Goal: Task Accomplishment & Management: Complete application form

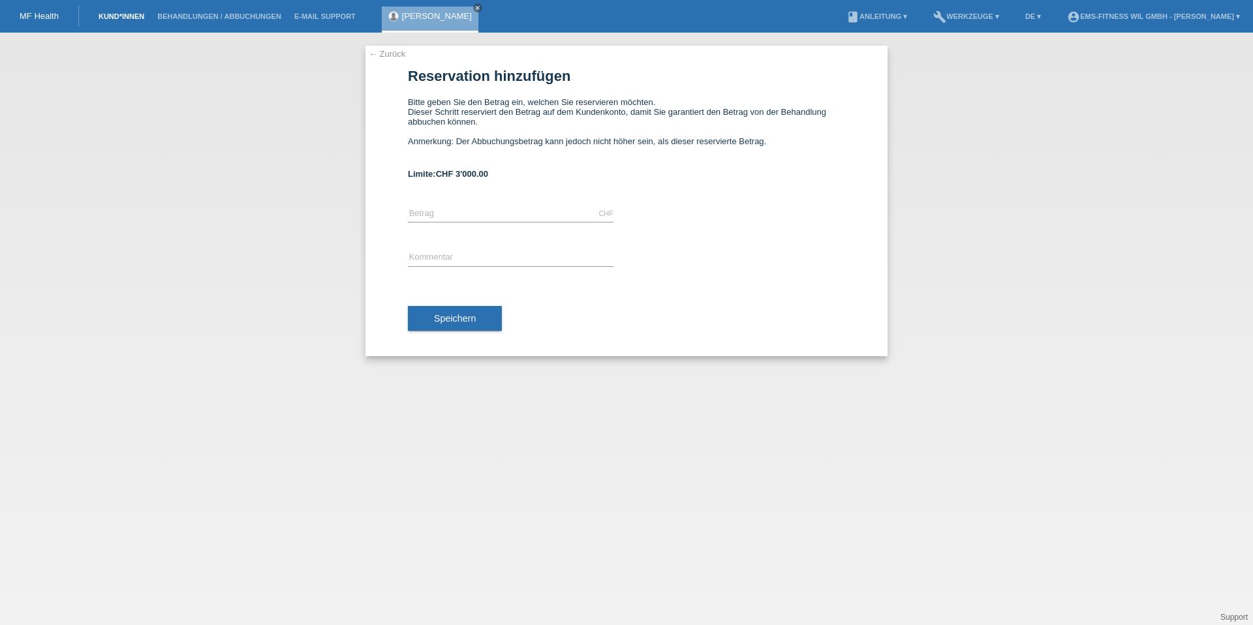
click at [108, 18] on link "Kund*innen" at bounding box center [121, 16] width 59 height 8
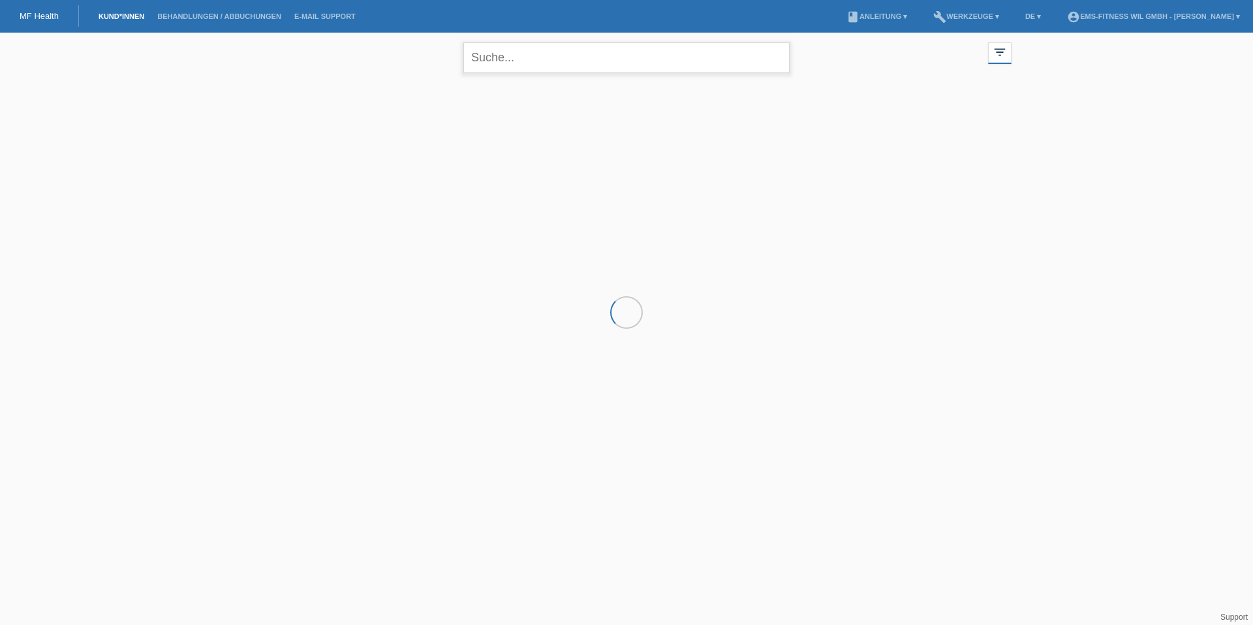
click at [499, 58] on input "text" at bounding box center [626, 57] width 326 height 31
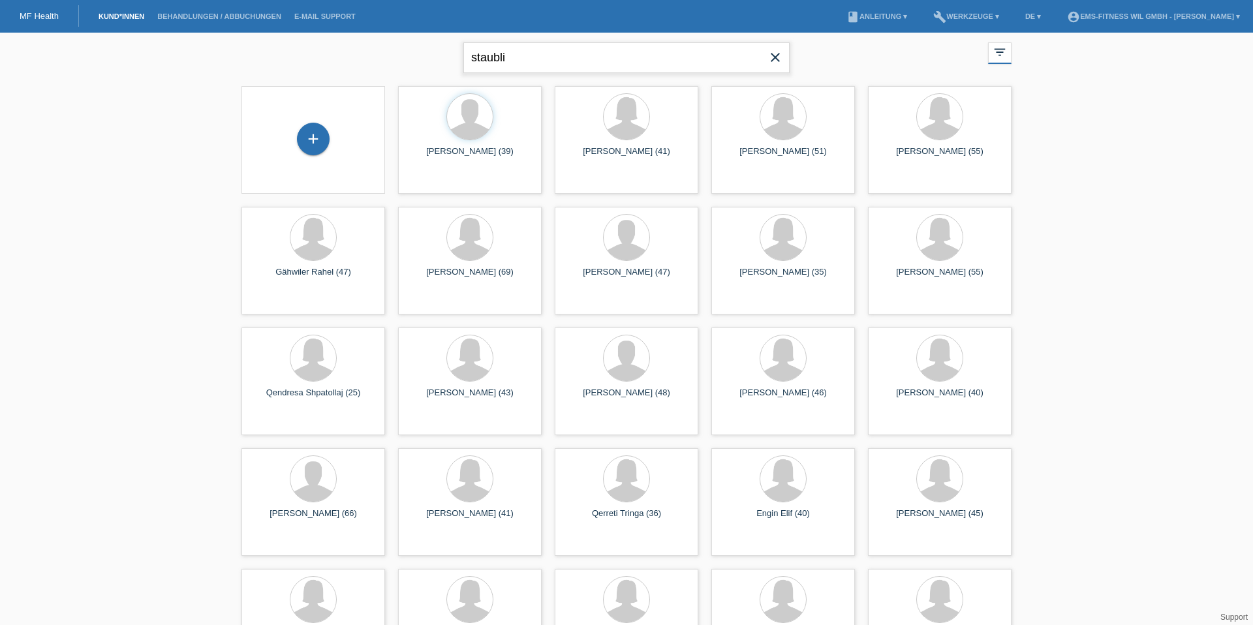
type input "staubli"
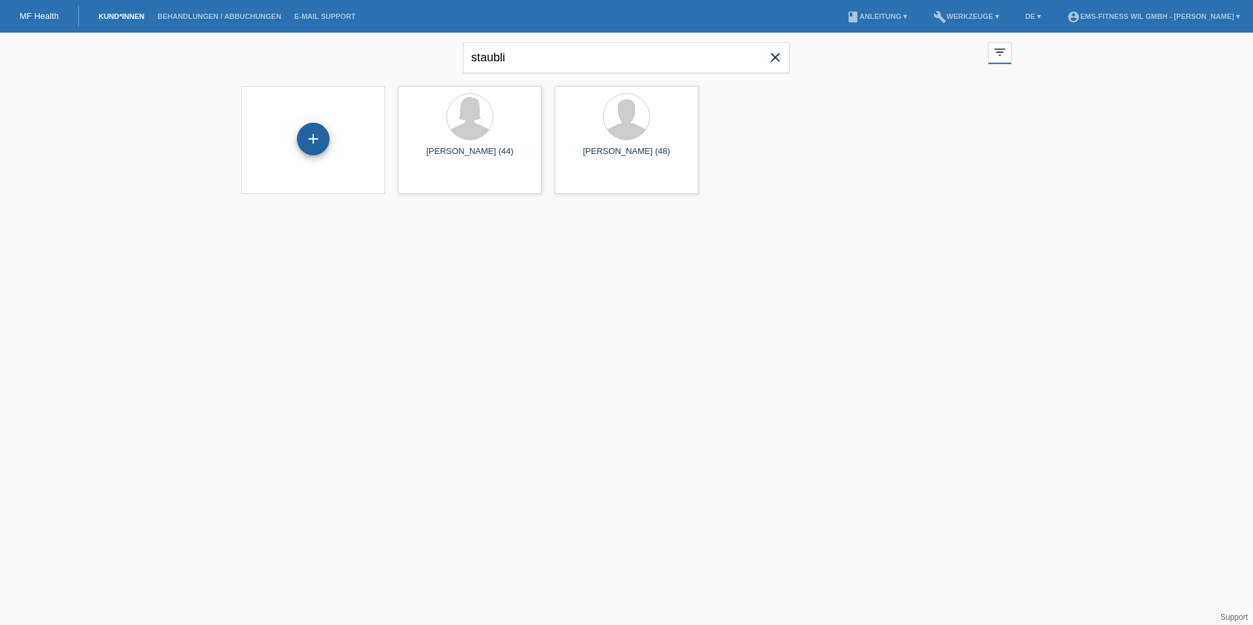
click at [323, 134] on div "+" at bounding box center [313, 139] width 33 height 33
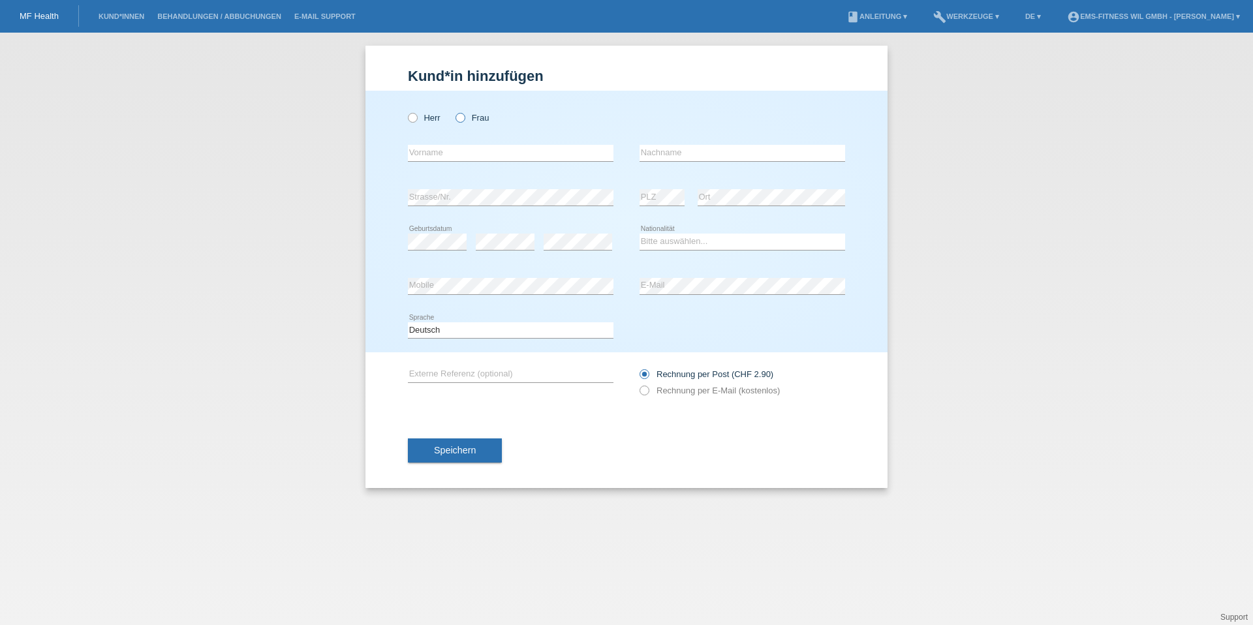
click at [471, 117] on label "Frau" at bounding box center [471, 118] width 33 height 10
click at [464, 117] on input "Frau" at bounding box center [459, 117] width 8 height 8
radio input "true"
click at [472, 144] on div "error Vorname" at bounding box center [511, 153] width 206 height 44
click at [468, 149] on input "text" at bounding box center [511, 153] width 206 height 16
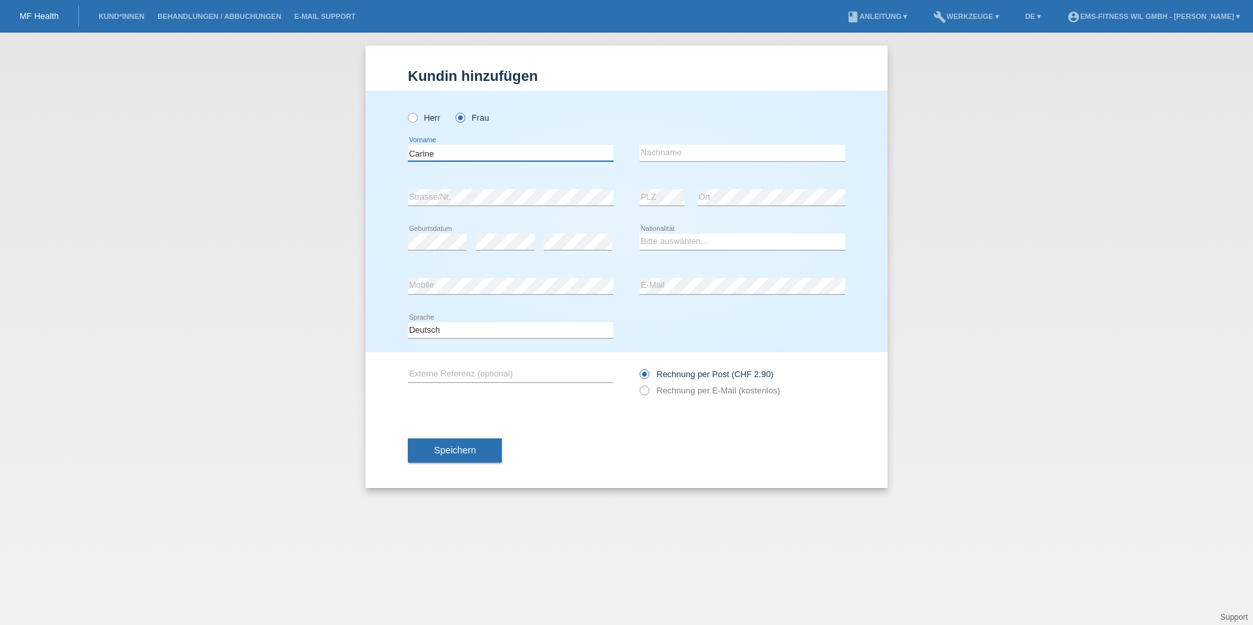
type input "Carine"
click at [723, 152] on input "text" at bounding box center [742, 153] width 206 height 16
type input "Staubli"
click at [187, 17] on link "Behandlungen / Abbuchungen" at bounding box center [219, 16] width 137 height 8
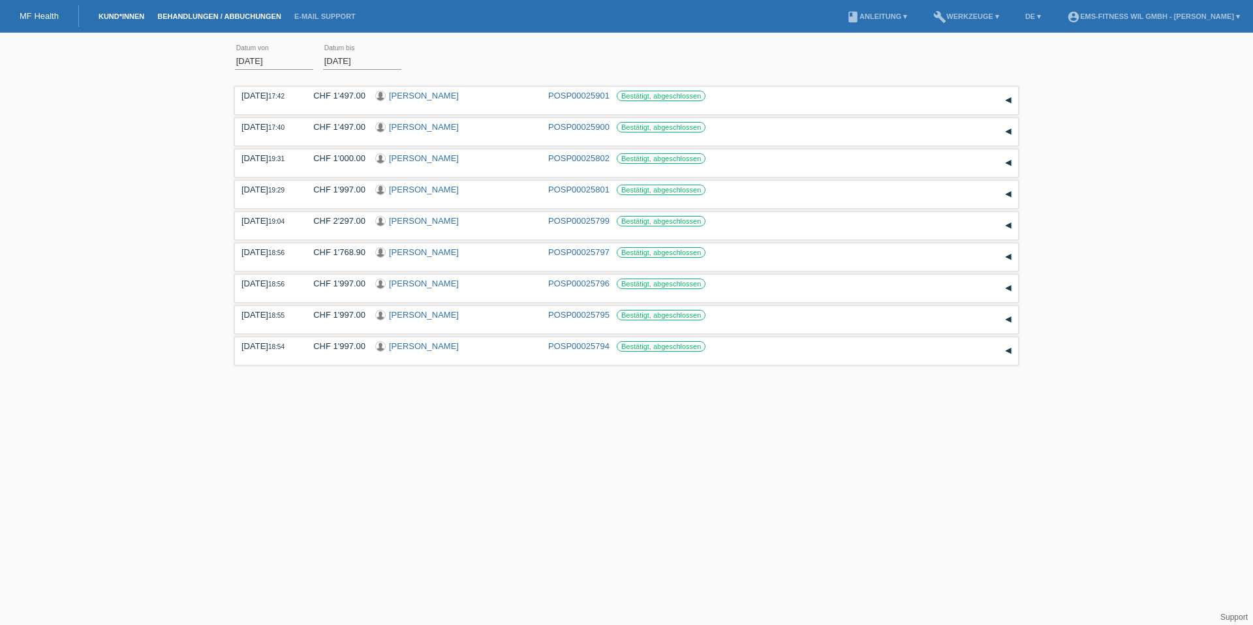
click at [130, 18] on link "Kund*innen" at bounding box center [121, 16] width 59 height 8
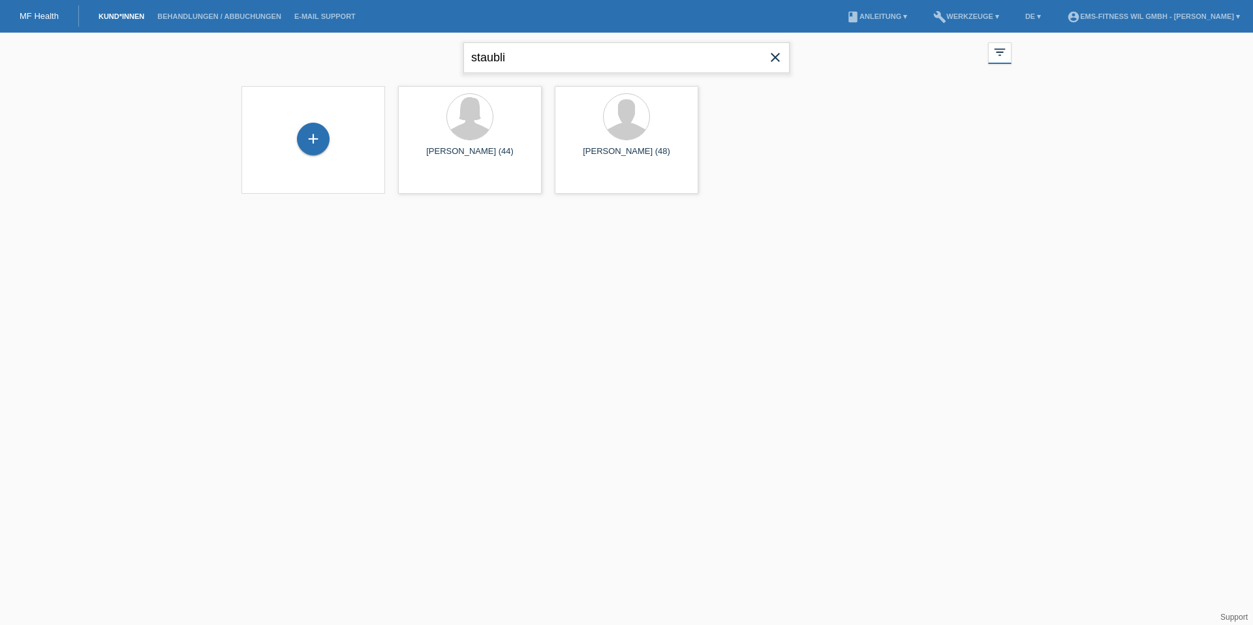
drag, startPoint x: 550, startPoint y: 63, endPoint x: 446, endPoint y: 63, distance: 104.4
click at [446, 63] on div "staubli close filter_list view_module Alle Kund*innen anzeigen star Markierte K…" at bounding box center [626, 56] width 783 height 47
type input "Carine"
click at [325, 143] on div "+" at bounding box center [313, 145] width 33 height 33
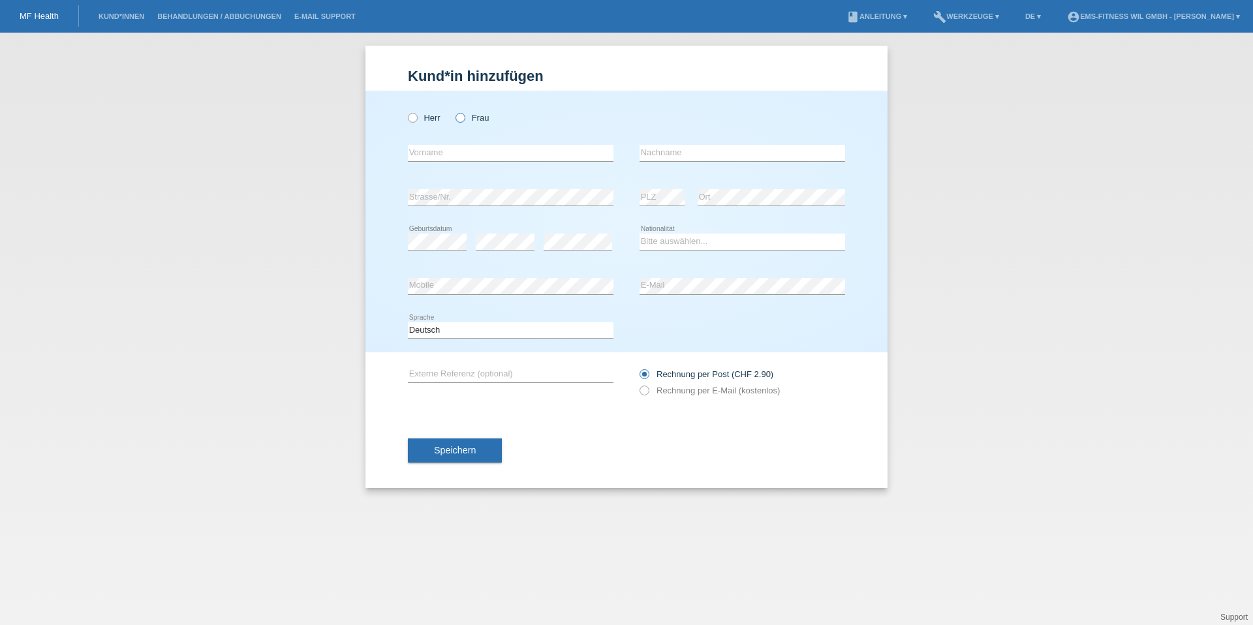
click at [458, 123] on div "Herr Frau" at bounding box center [511, 117] width 206 height 27
click at [466, 116] on label "Frau" at bounding box center [471, 118] width 33 height 10
click at [464, 116] on input "Frau" at bounding box center [459, 117] width 8 height 8
radio input "true"
click at [466, 148] on input "text" at bounding box center [511, 153] width 206 height 16
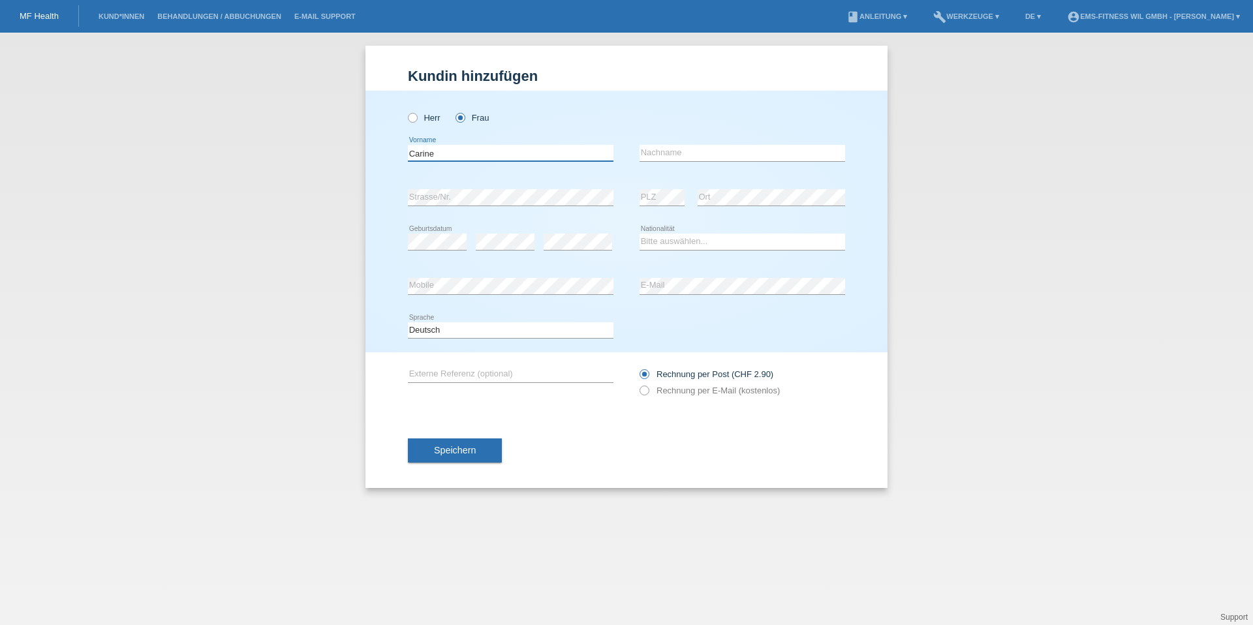
type input "Carine"
click at [664, 143] on div "error Nachname" at bounding box center [742, 153] width 206 height 44
click at [664, 147] on input "text" at bounding box center [742, 153] width 206 height 16
type input "Staubli"
click at [657, 245] on select "Bitte auswählen... Schweiz Deutschland Liechtenstein Österreich ------------ Af…" at bounding box center [742, 242] width 206 height 16
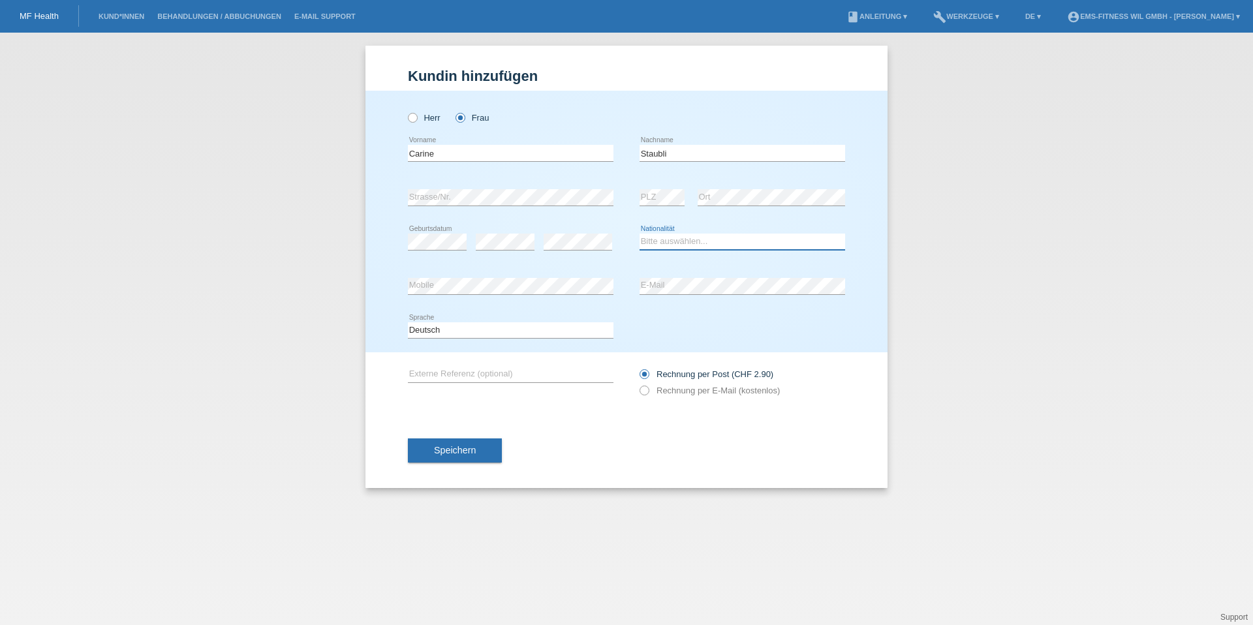
select select "CH"
click at [666, 298] on div "error E-Mail" at bounding box center [742, 286] width 206 height 44
click at [488, 438] on button "Speichern" at bounding box center [455, 450] width 94 height 25
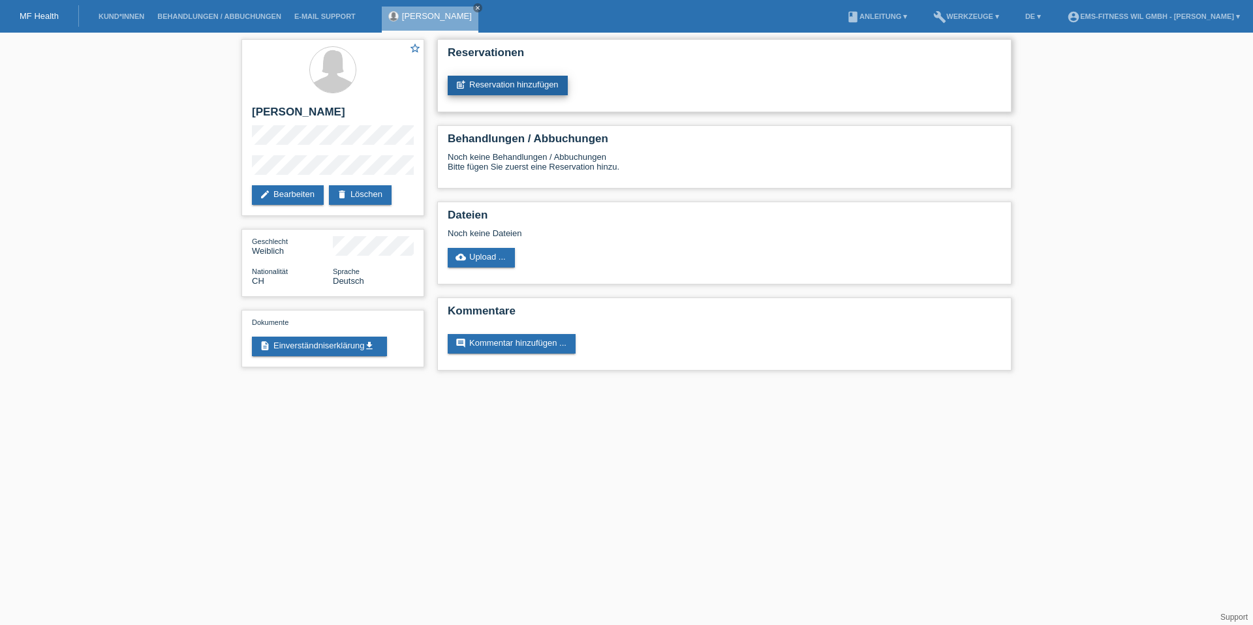
click at [500, 89] on link "post_add Reservation hinzufügen" at bounding box center [508, 86] width 120 height 20
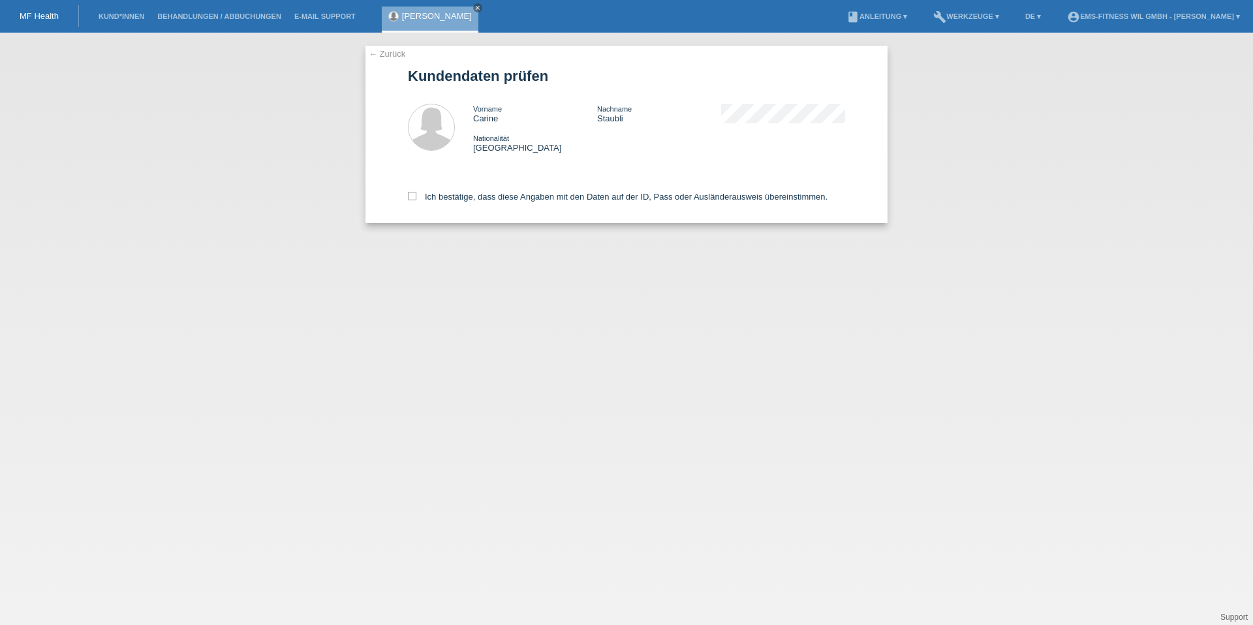
click at [458, 203] on div "Ich bestätige, dass diese Angaben mit den Daten auf der ID, Pass oder Ausländer…" at bounding box center [626, 194] width 437 height 57
click at [451, 196] on label "Ich bestätige, dass diese Angaben mit den Daten auf der ID, Pass oder Ausländer…" at bounding box center [618, 197] width 420 height 10
click at [416, 196] on input "Ich bestätige, dass diese Angaben mit den Daten auf der ID, Pass oder Ausländer…" at bounding box center [412, 196] width 8 height 8
checkbox input "true"
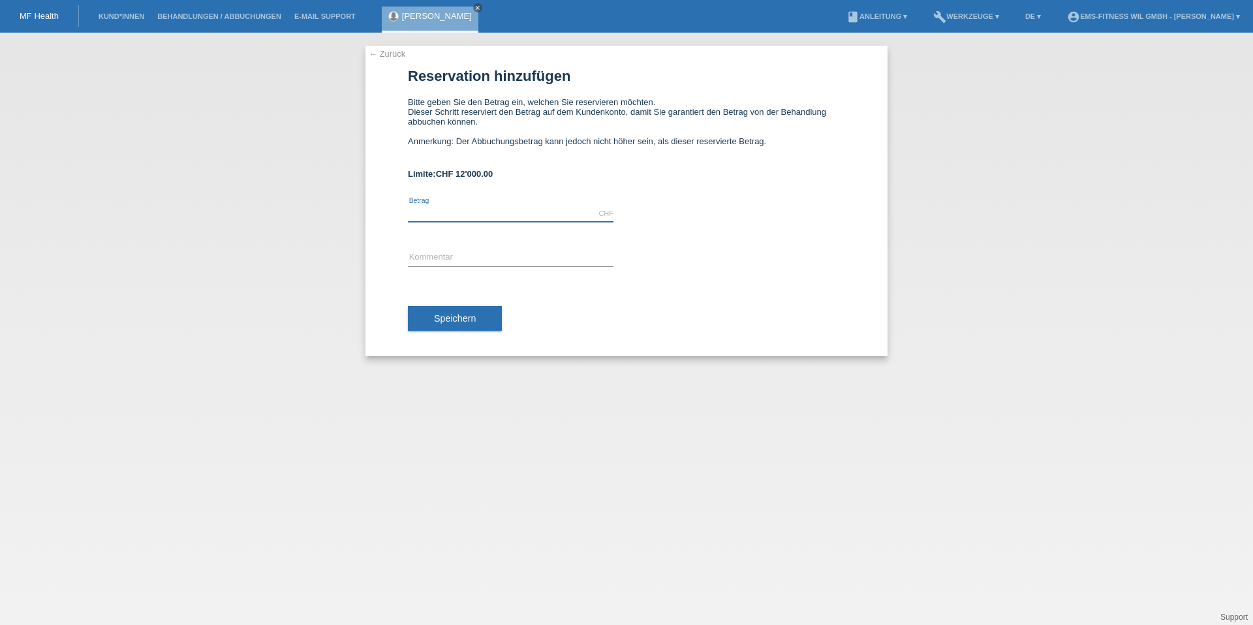
click at [453, 215] on input "text" at bounding box center [511, 214] width 206 height 16
click at [450, 320] on span "Speichern" at bounding box center [455, 318] width 42 height 10
type input "2497.00"
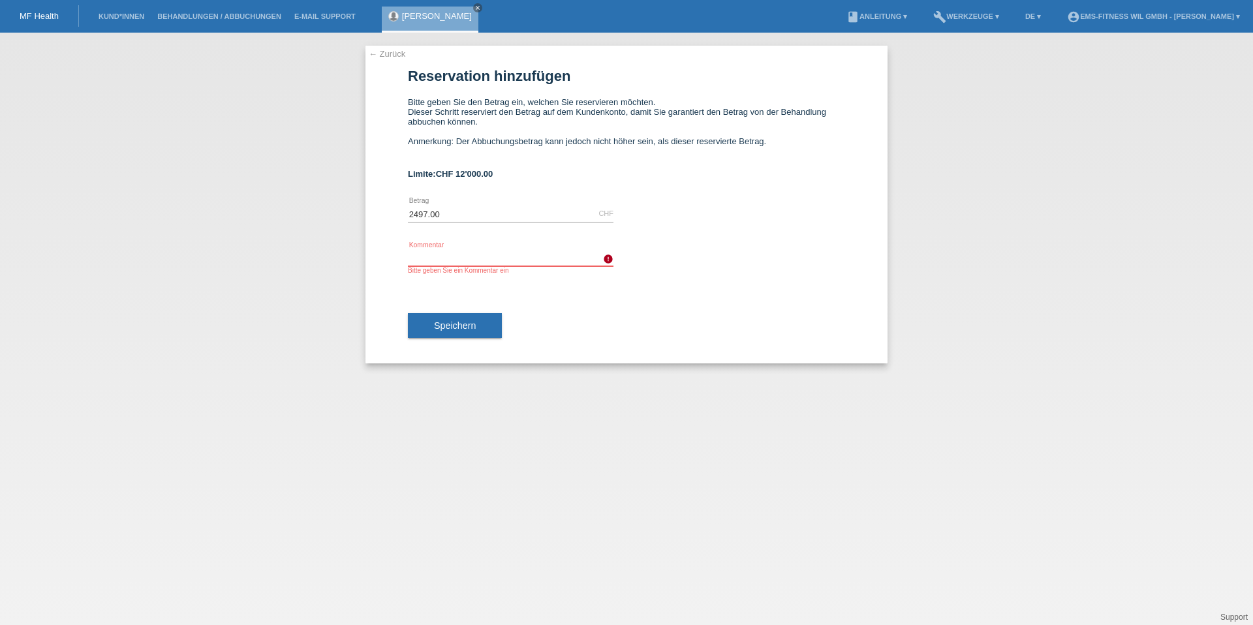
click at [461, 251] on input "text" at bounding box center [511, 258] width 206 height 16
type input "Ems-Jahres Abo"
click at [471, 320] on button "Speichern" at bounding box center [455, 325] width 94 height 25
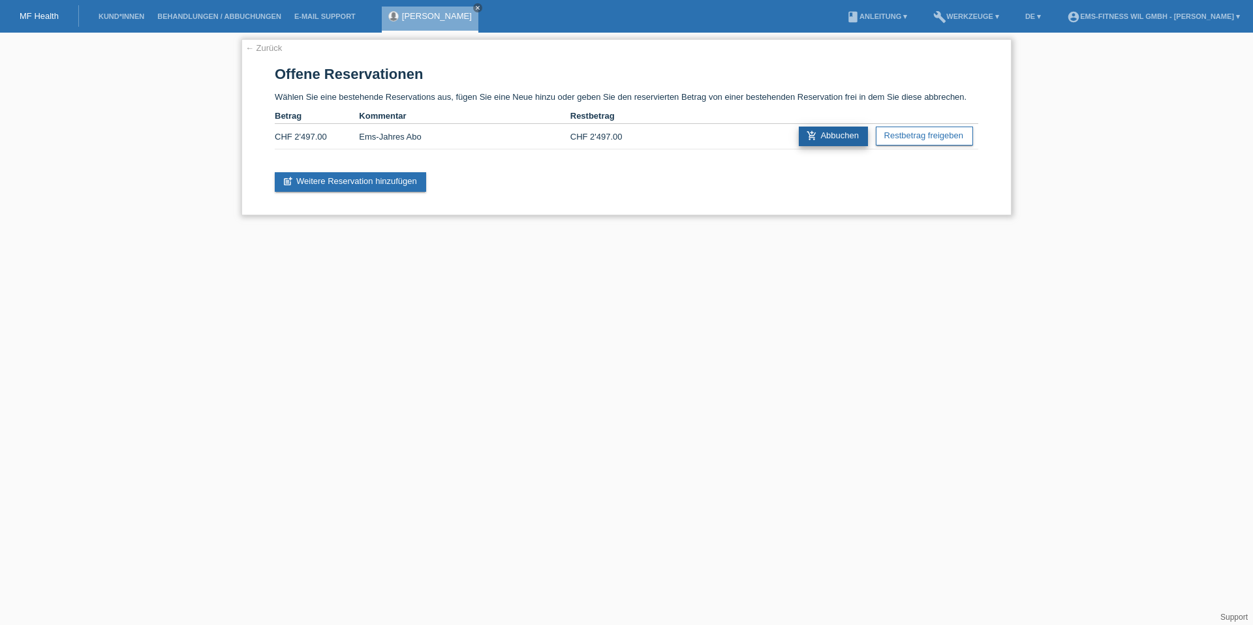
click at [819, 135] on link "add_shopping_cart Abbuchen" at bounding box center [833, 137] width 69 height 20
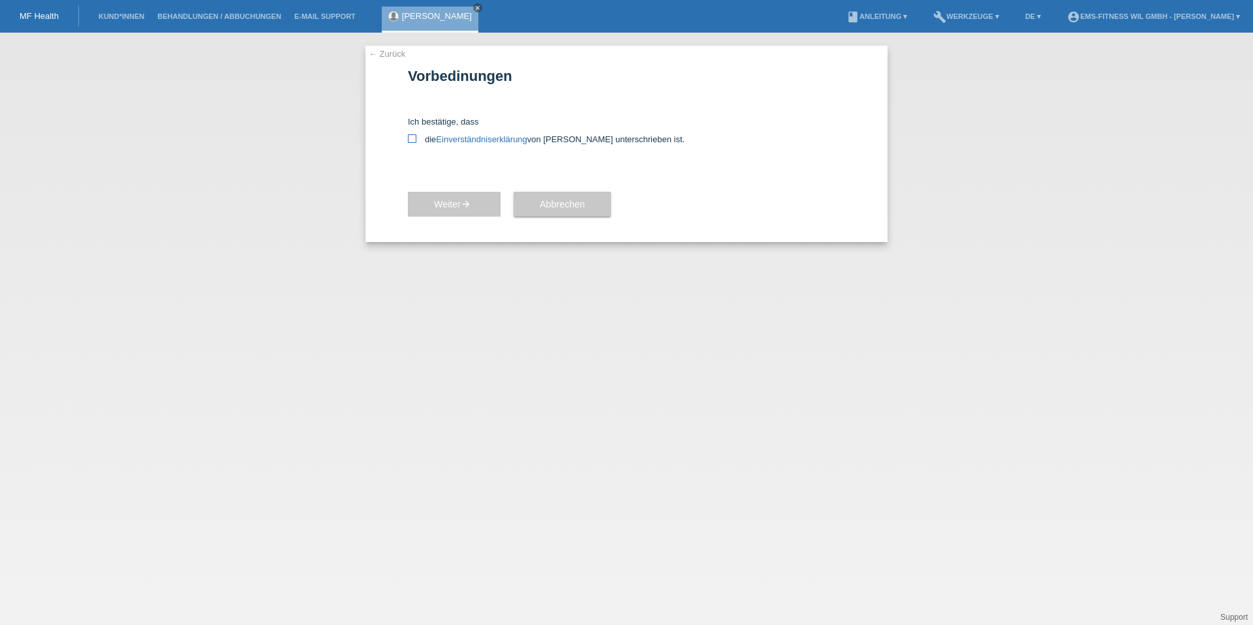
click at [414, 137] on icon at bounding box center [412, 138] width 8 height 8
click at [414, 137] on input "die Einverständniserklärung von der Kundin unterschrieben ist." at bounding box center [412, 138] width 8 height 8
checkbox input "true"
click at [427, 212] on button "Weiter arrow_forward" at bounding box center [454, 204] width 93 height 25
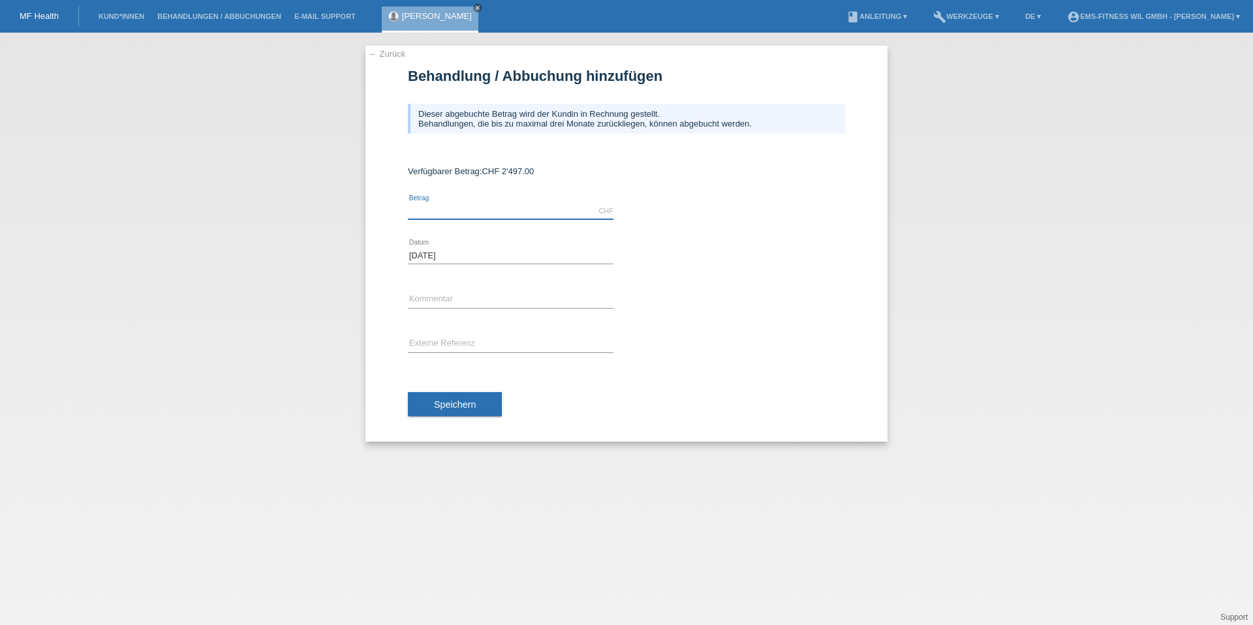
click at [448, 207] on input "text" at bounding box center [511, 211] width 206 height 16
type input "2497.00"
click at [489, 313] on div "error Kommentar" at bounding box center [511, 300] width 206 height 44
click at [489, 301] on input "text" at bounding box center [511, 300] width 206 height 16
type input "Ems-Jahres Abo"
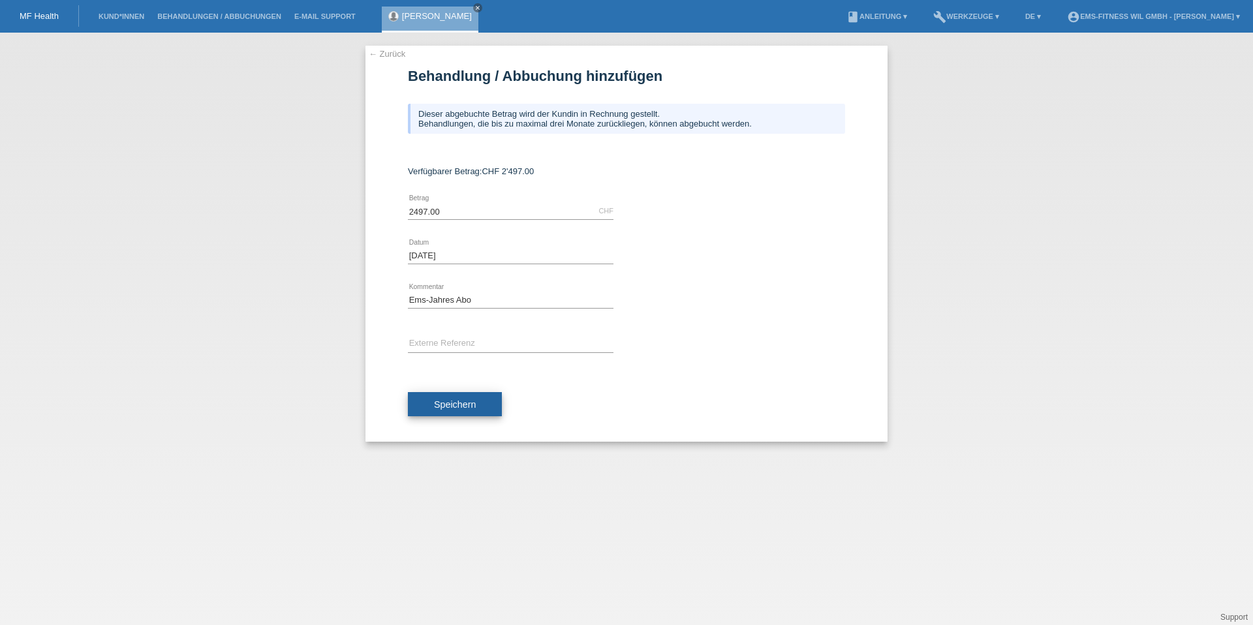
click at [441, 414] on button "Speichern" at bounding box center [455, 404] width 94 height 25
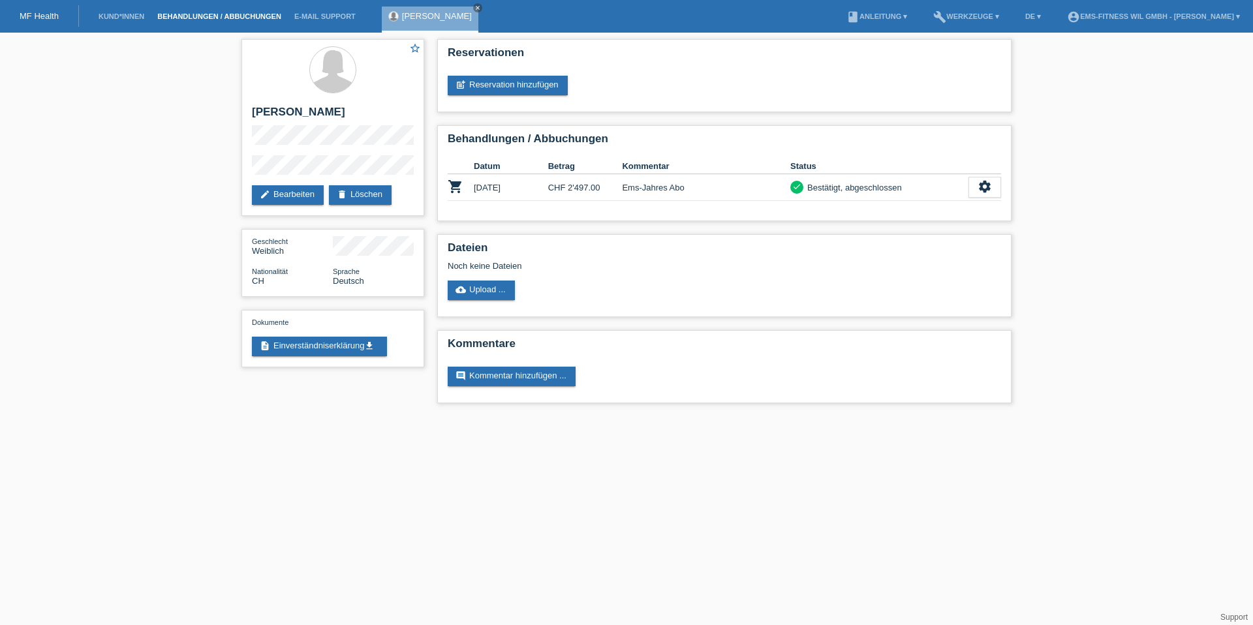
click at [216, 18] on link "Behandlungen / Abbuchungen" at bounding box center [219, 16] width 137 height 8
